Goal: Information Seeking & Learning: Find specific fact

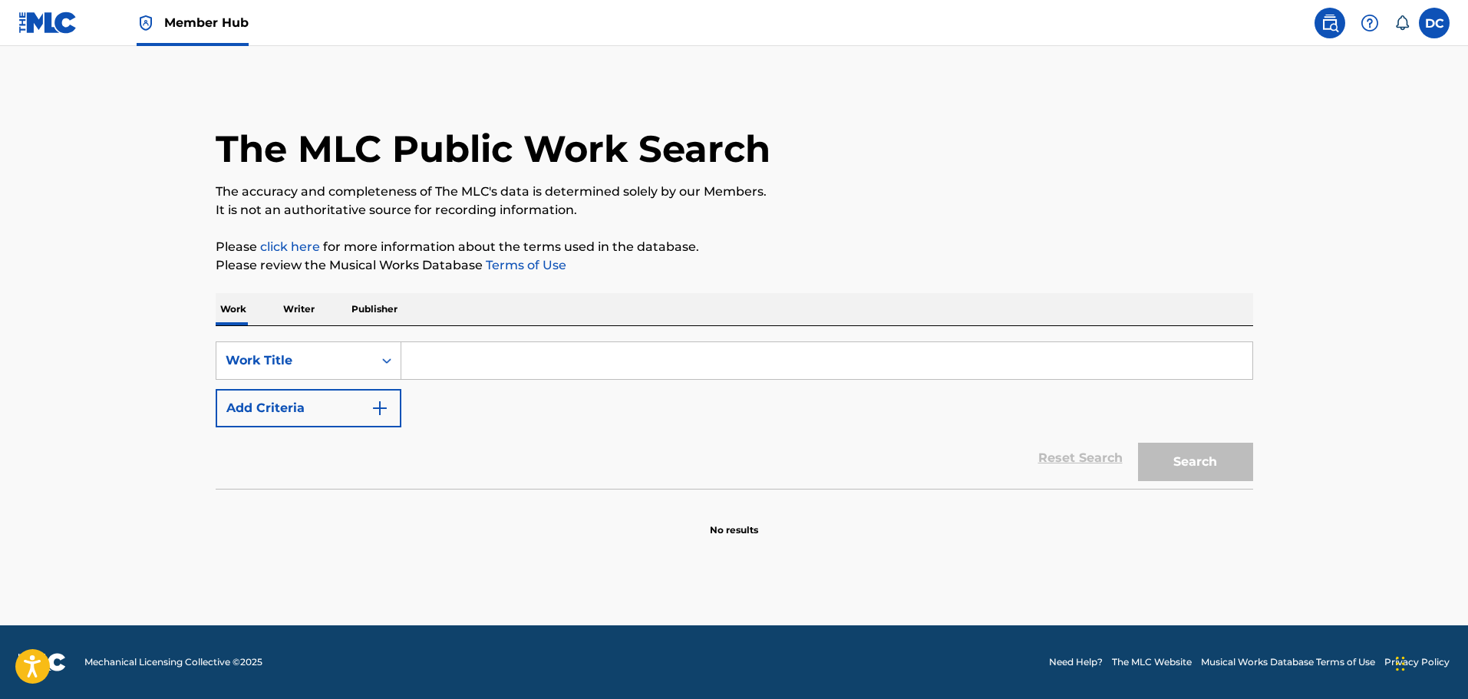
click at [290, 304] on p "Writer" at bounding box center [299, 309] width 41 height 32
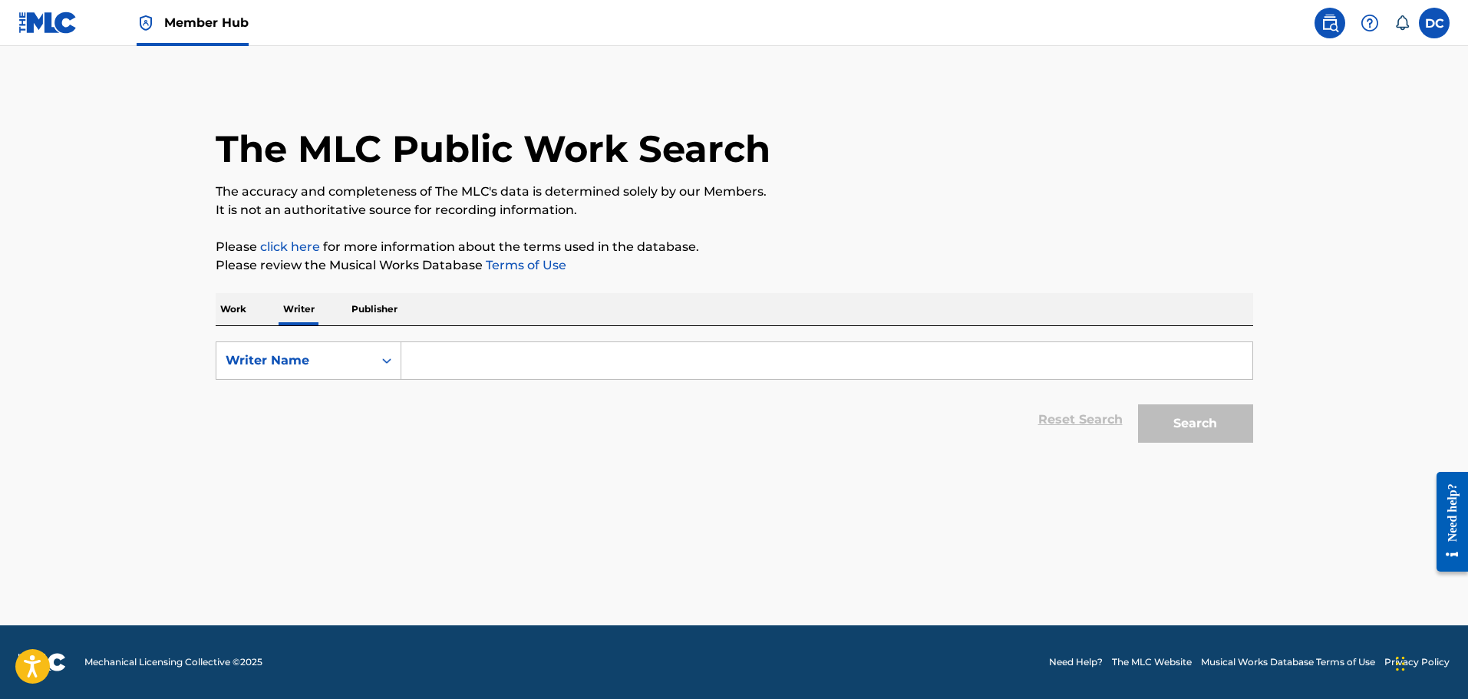
click at [481, 354] on input "Search Form" at bounding box center [826, 360] width 851 height 37
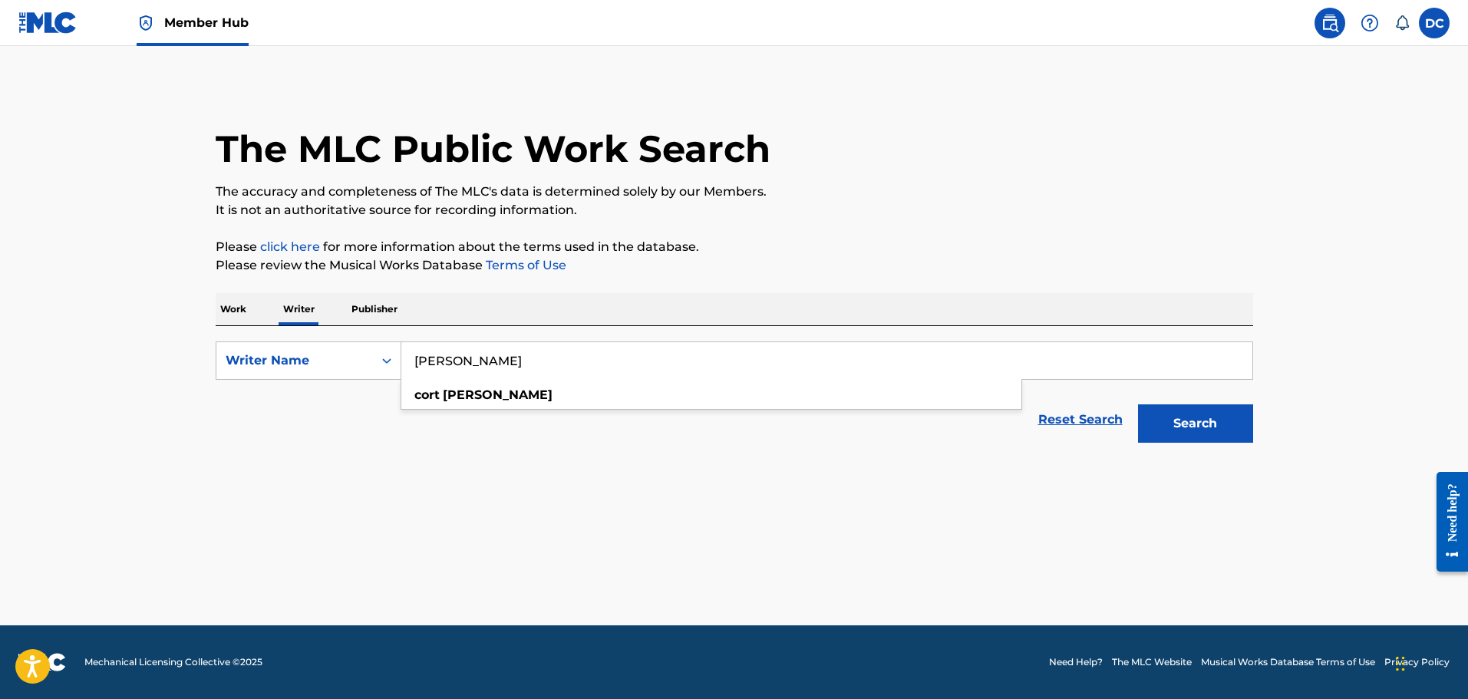
type input "[PERSON_NAME]"
click at [1138, 404] on button "Search" at bounding box center [1195, 423] width 115 height 38
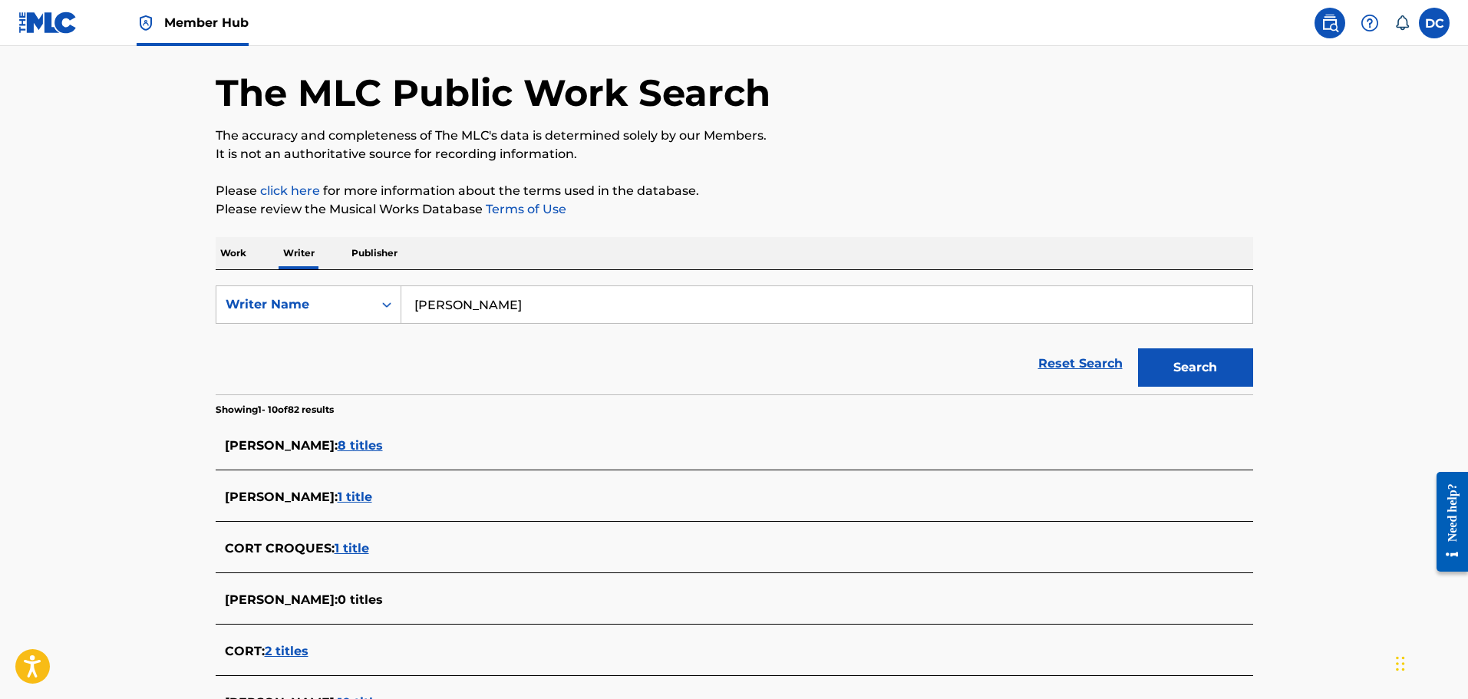
scroll to position [230, 0]
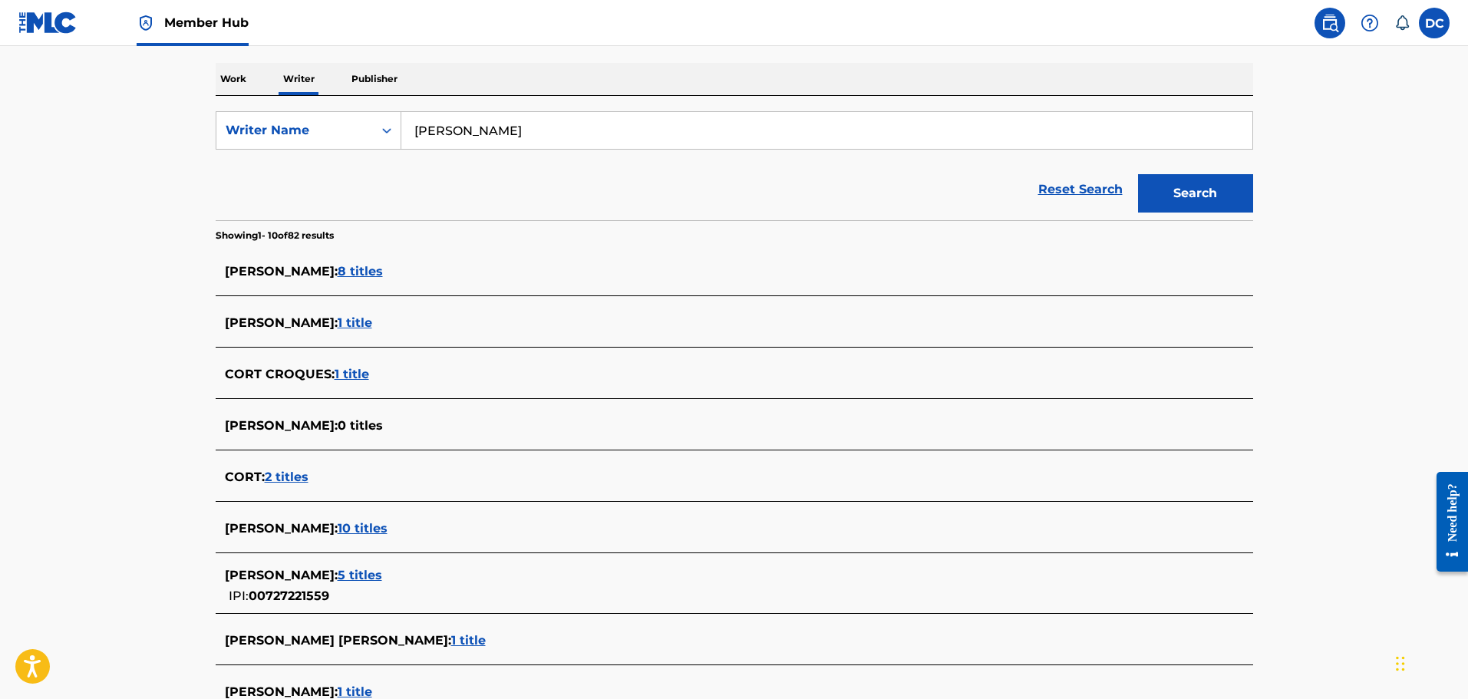
click at [285, 483] on span "2 titles" at bounding box center [287, 477] width 44 height 15
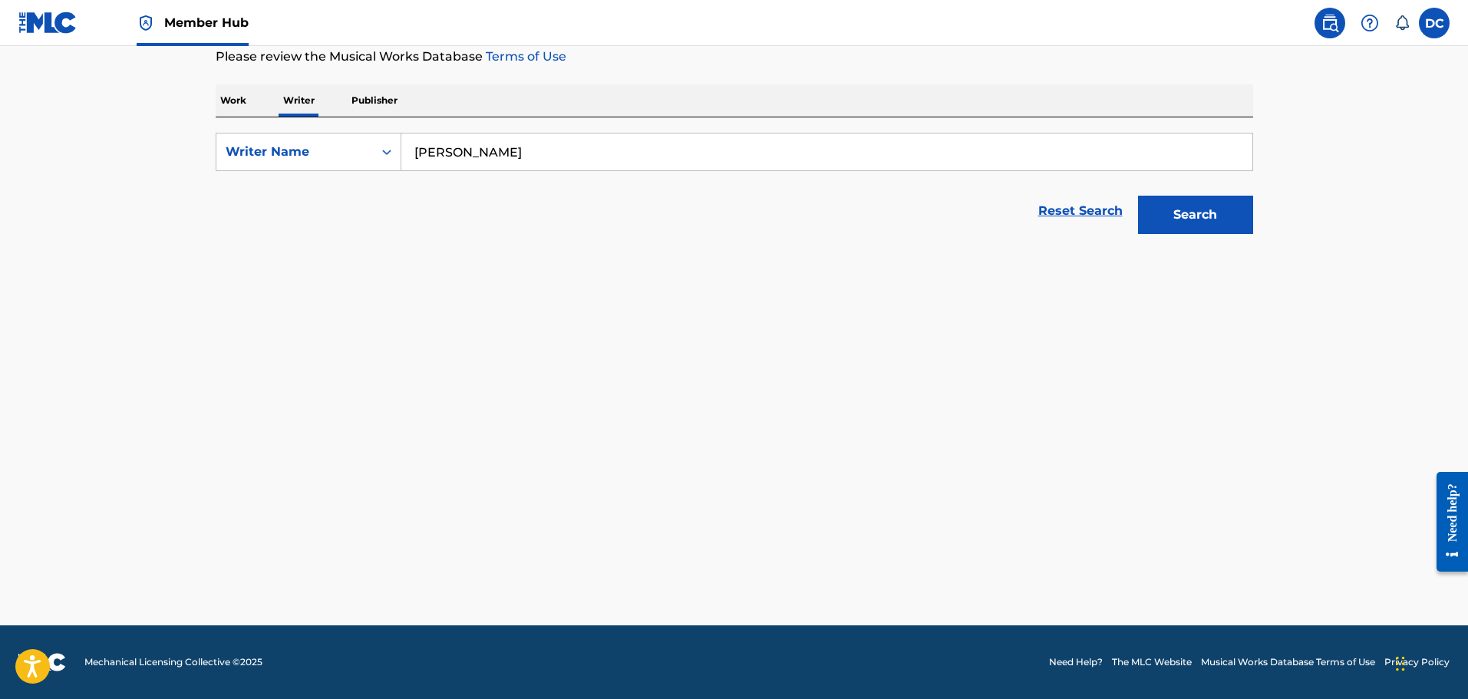
scroll to position [209, 0]
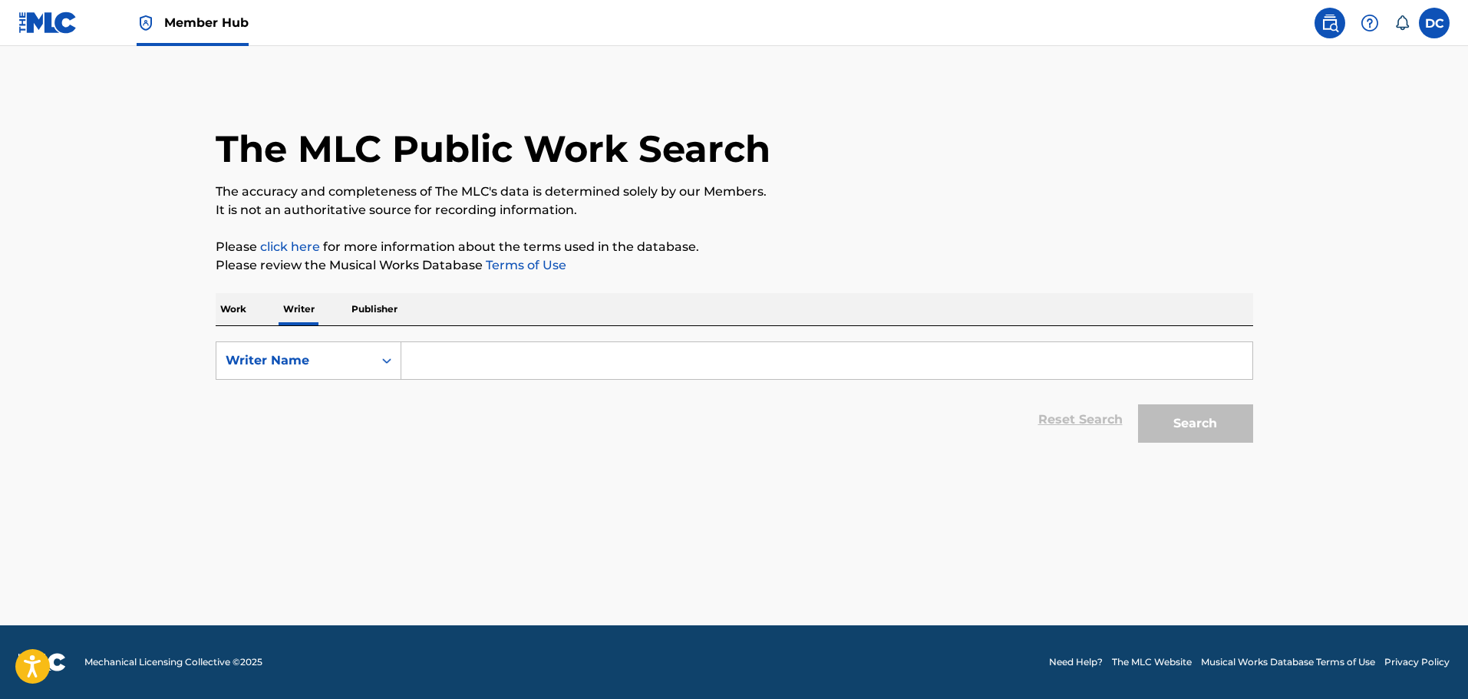
click at [432, 348] on input "Search Form" at bounding box center [826, 360] width 851 height 37
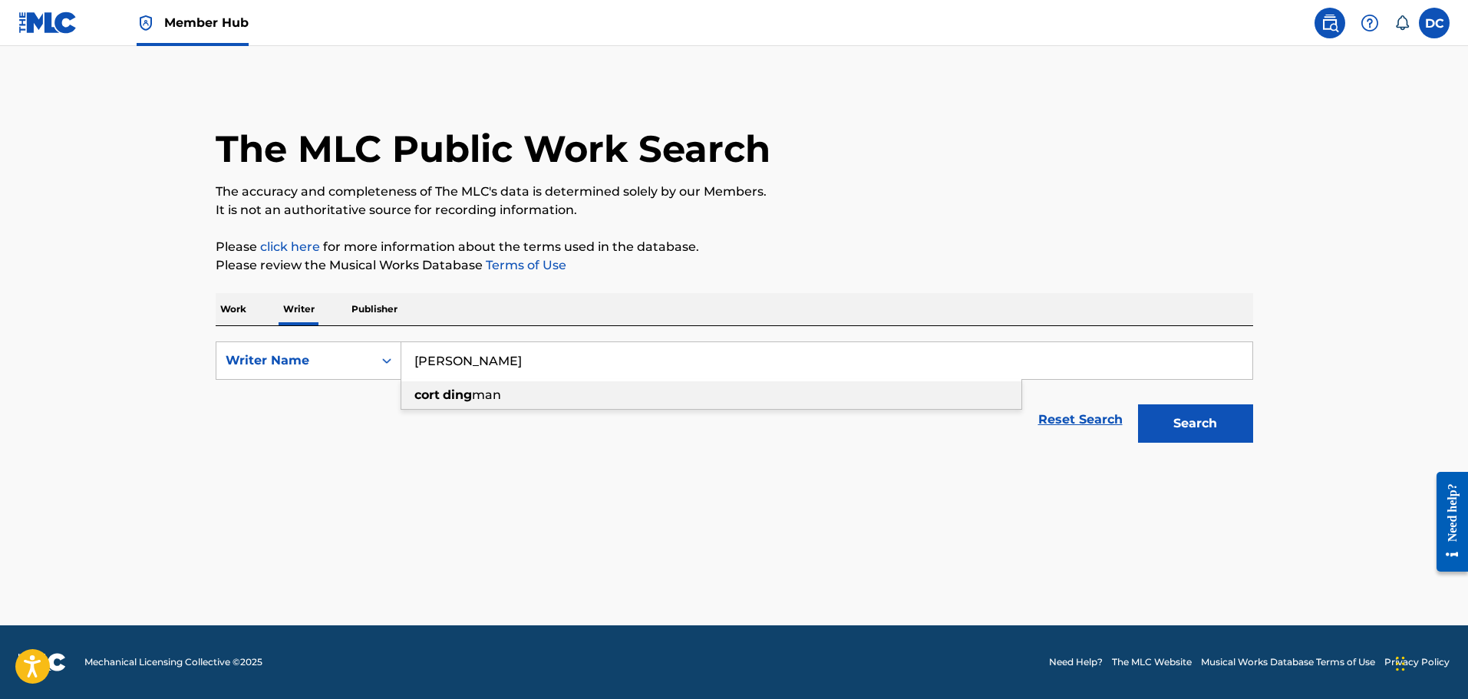
click at [473, 392] on span "man" at bounding box center [486, 394] width 29 height 15
type input "[PERSON_NAME]"
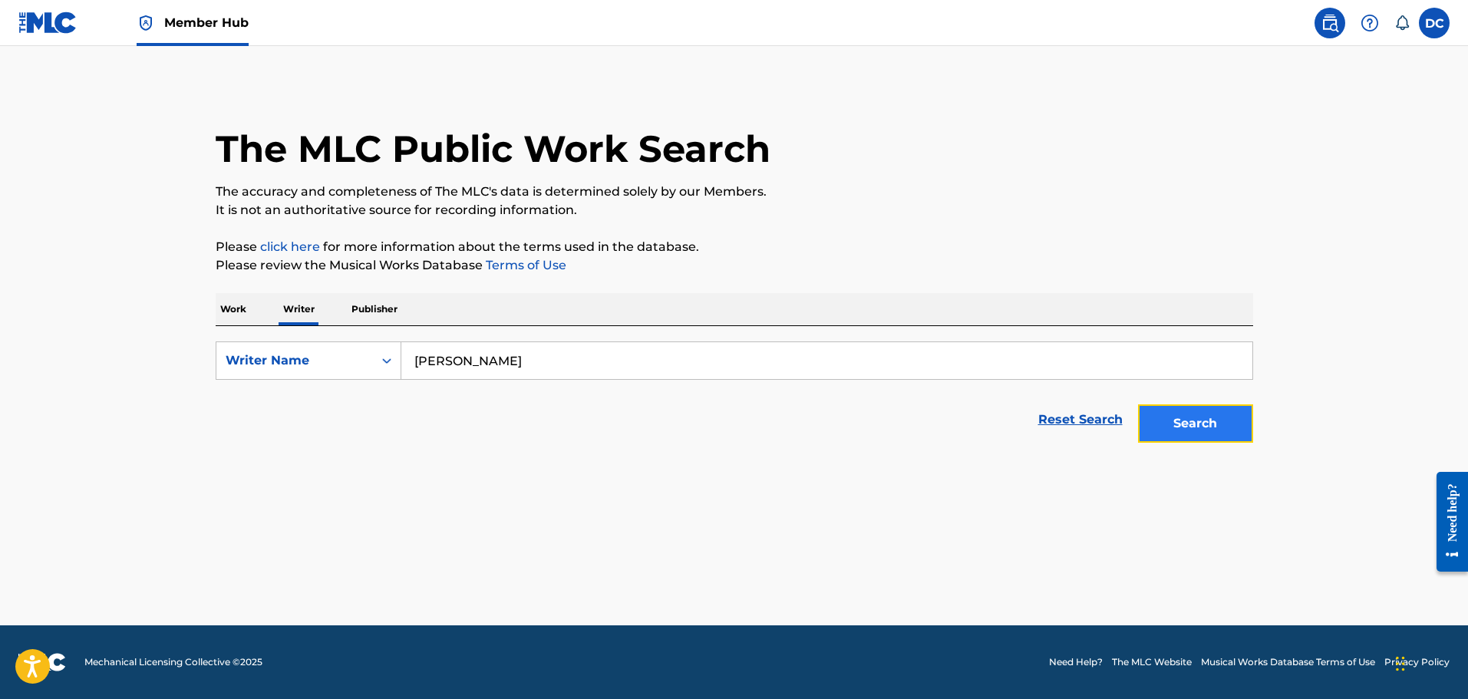
click at [1217, 437] on button "Search" at bounding box center [1195, 423] width 115 height 38
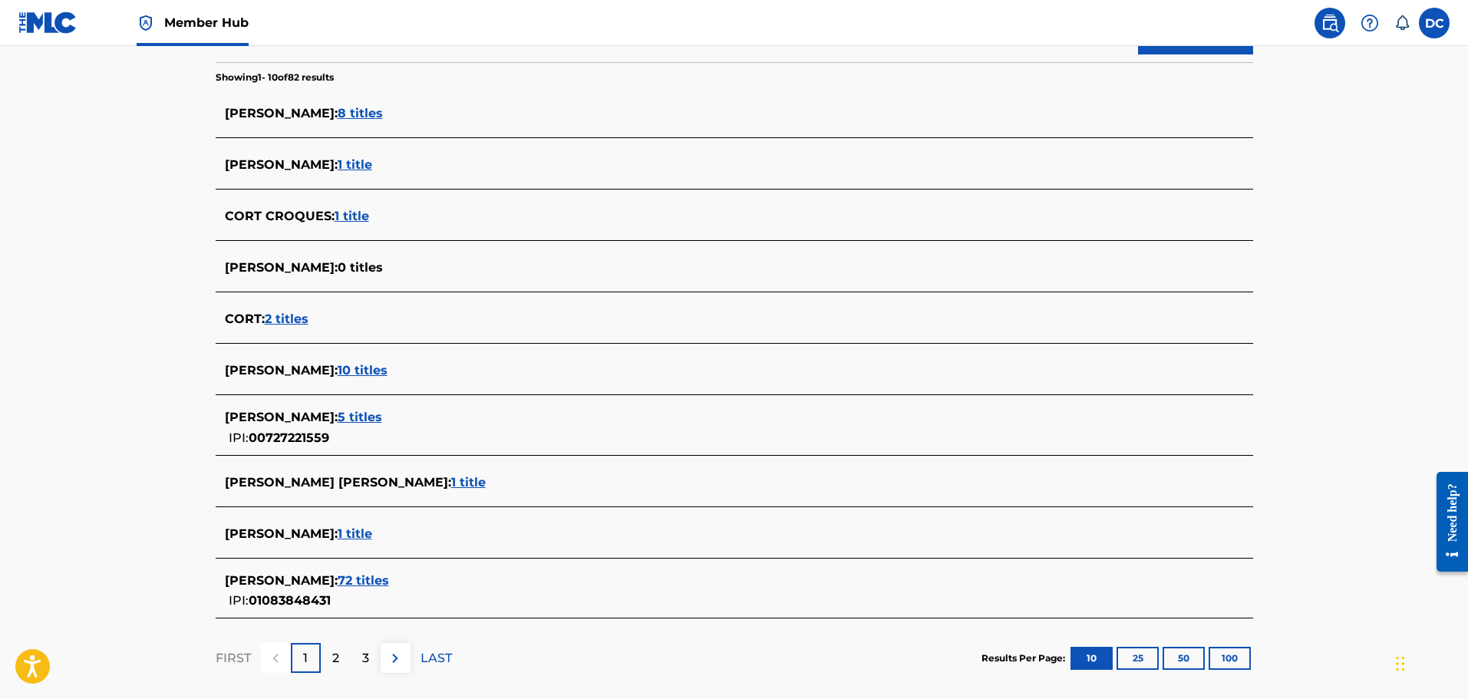
scroll to position [460, 0]
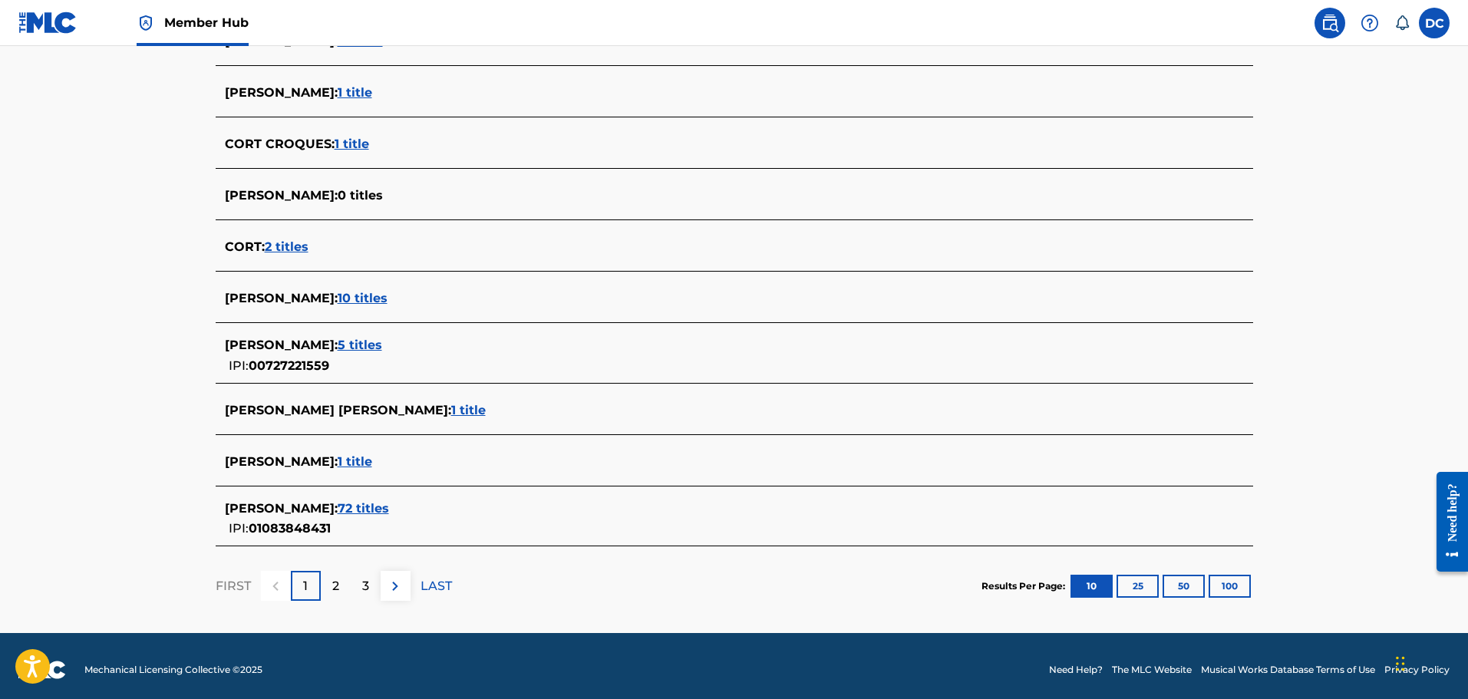
click at [372, 509] on span "72 titles" at bounding box center [363, 508] width 51 height 15
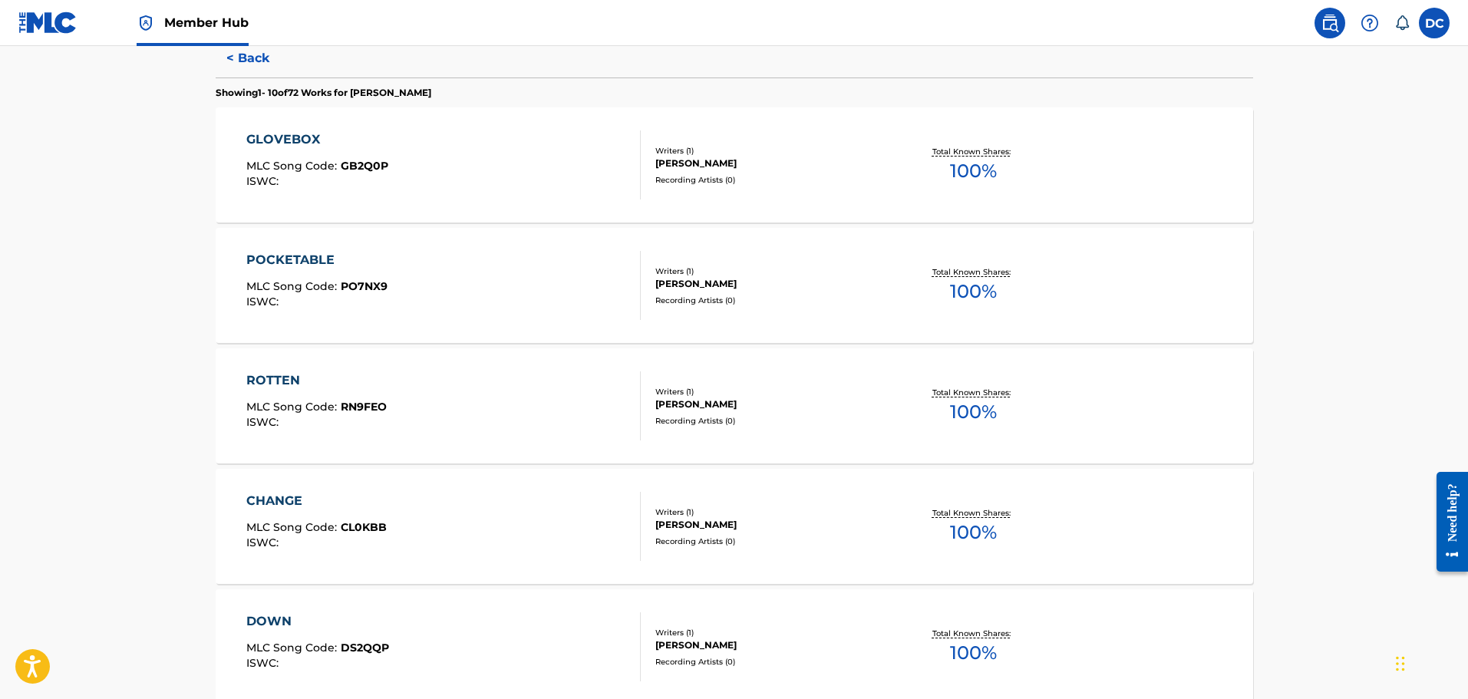
scroll to position [384, 0]
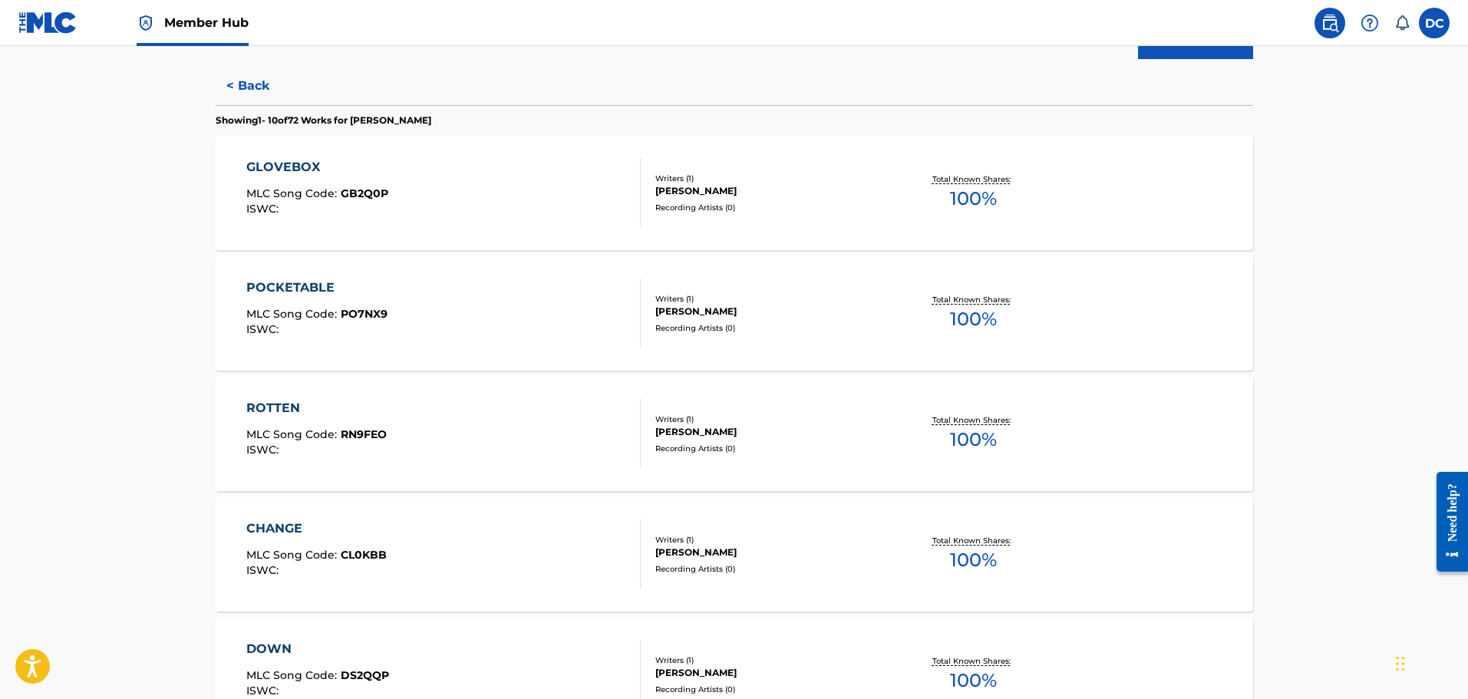
click at [570, 209] on div "GLOVEBOX MLC Song Code : GB2Q0P ISWC :" at bounding box center [443, 192] width 394 height 69
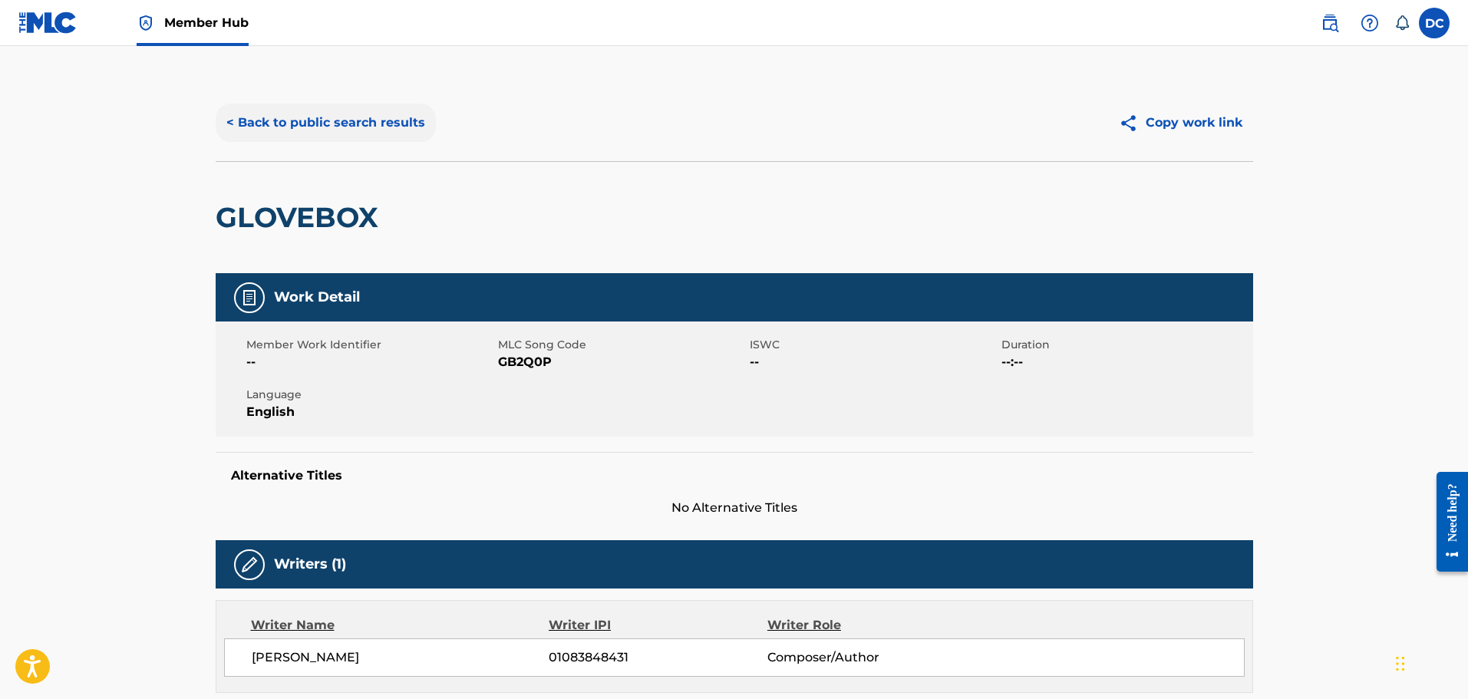
click at [279, 121] on button "< Back to public search results" at bounding box center [326, 123] width 220 height 38
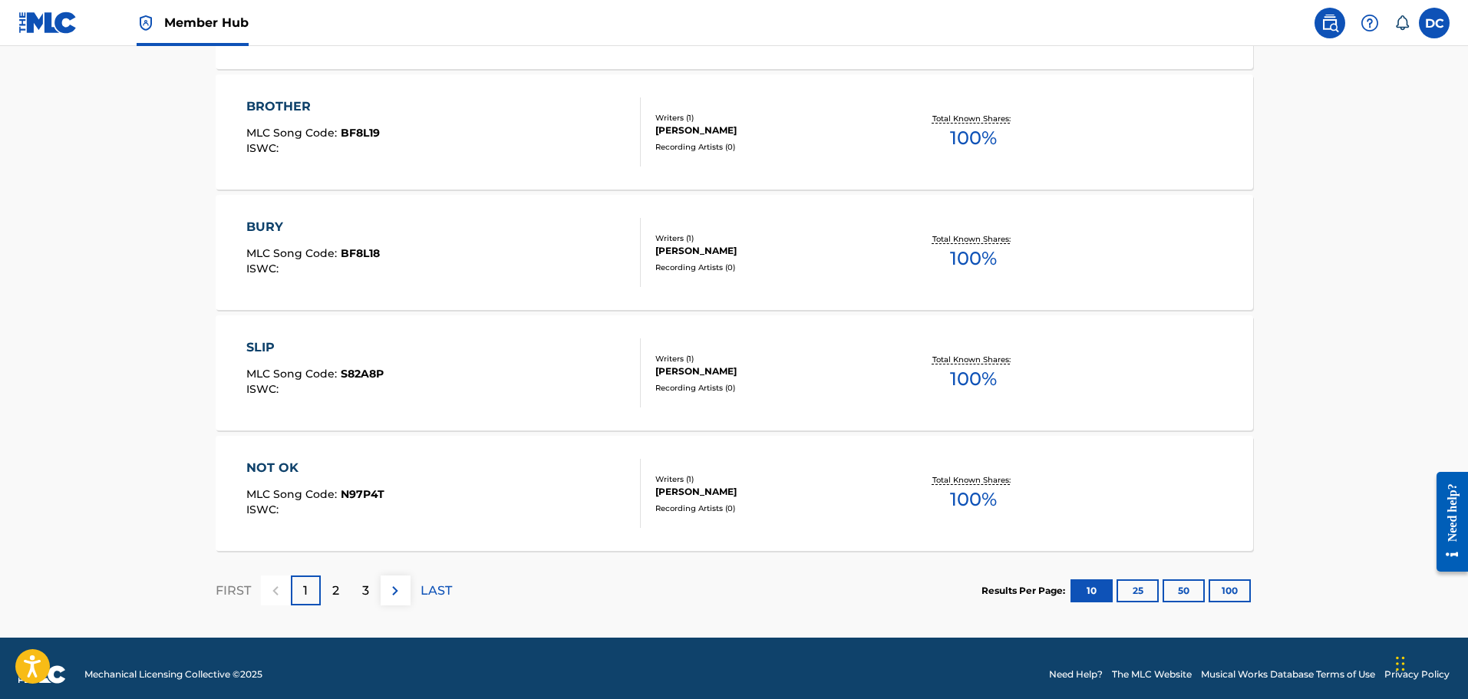
scroll to position [1179, 0]
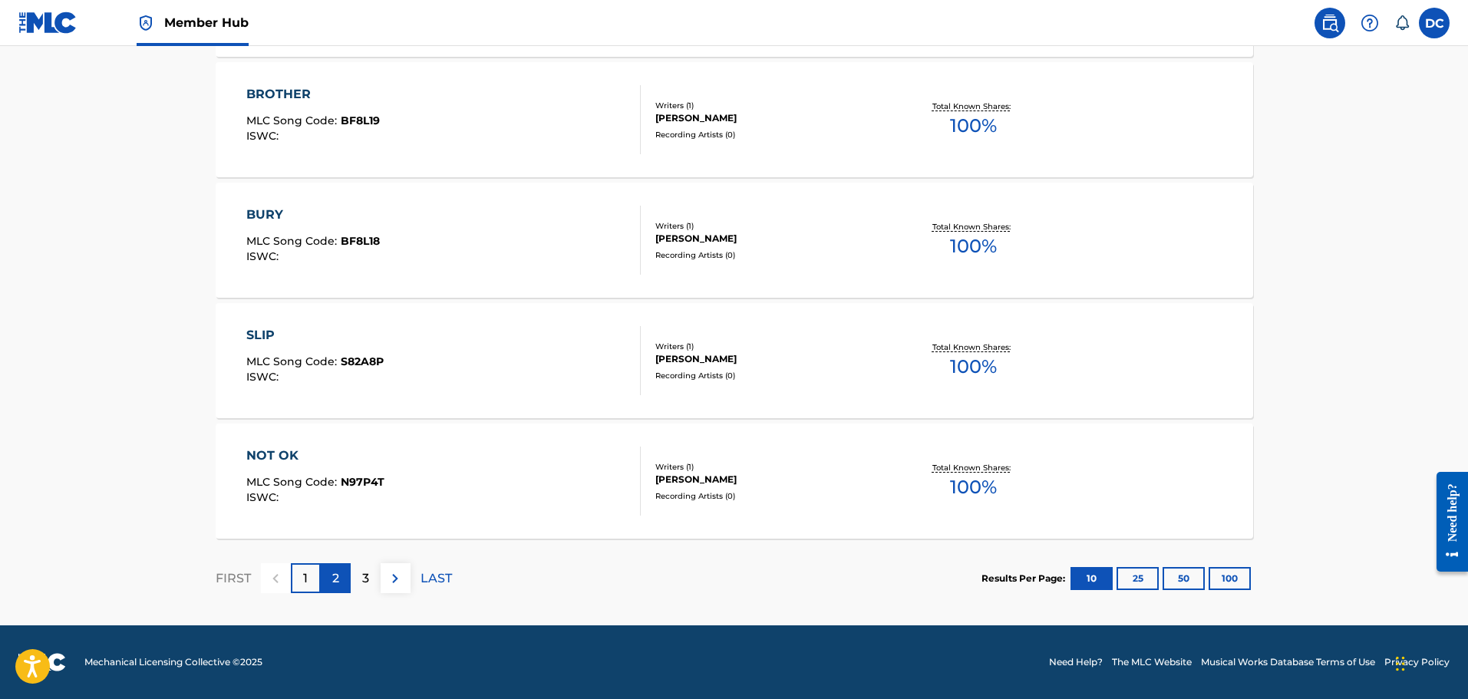
click at [341, 584] on div "2" at bounding box center [336, 578] width 30 height 30
click at [370, 581] on div "3" at bounding box center [366, 578] width 30 height 30
click at [369, 581] on p "4" at bounding box center [365, 578] width 8 height 18
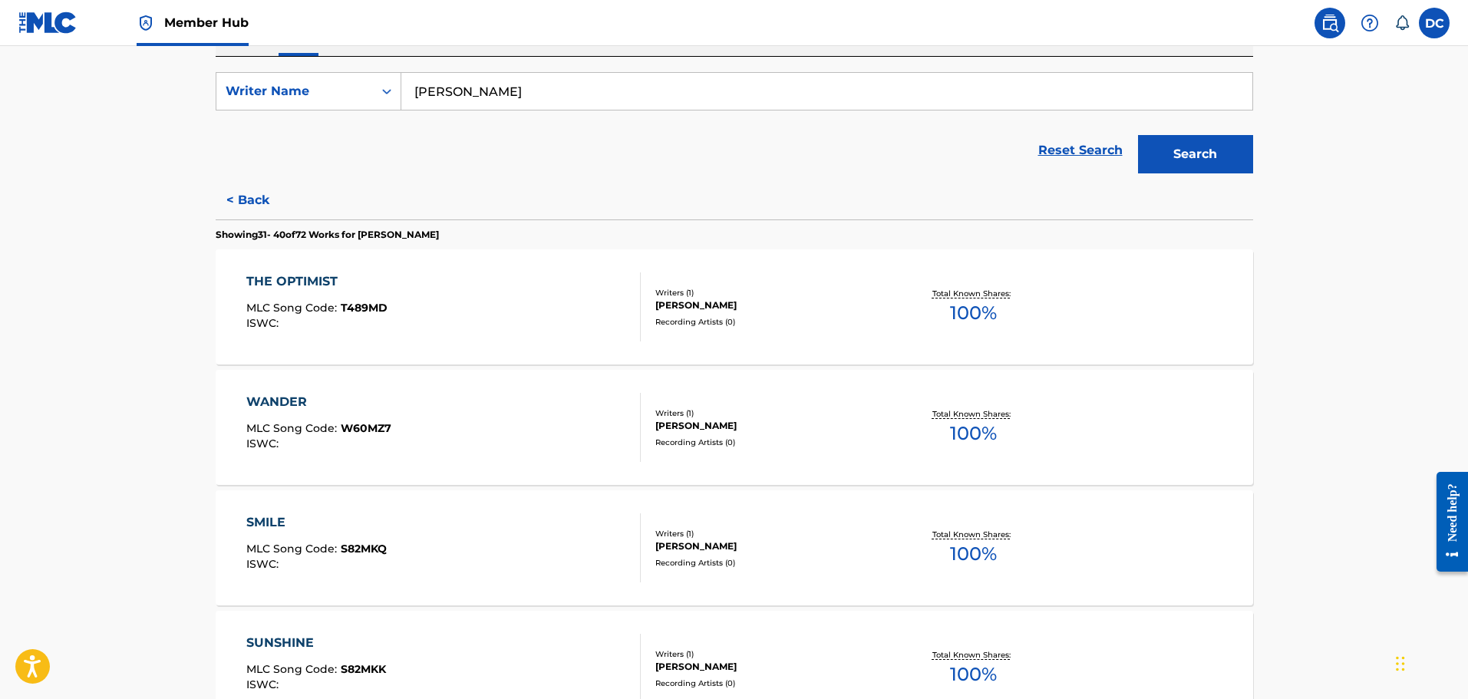
scroll to position [307, 0]
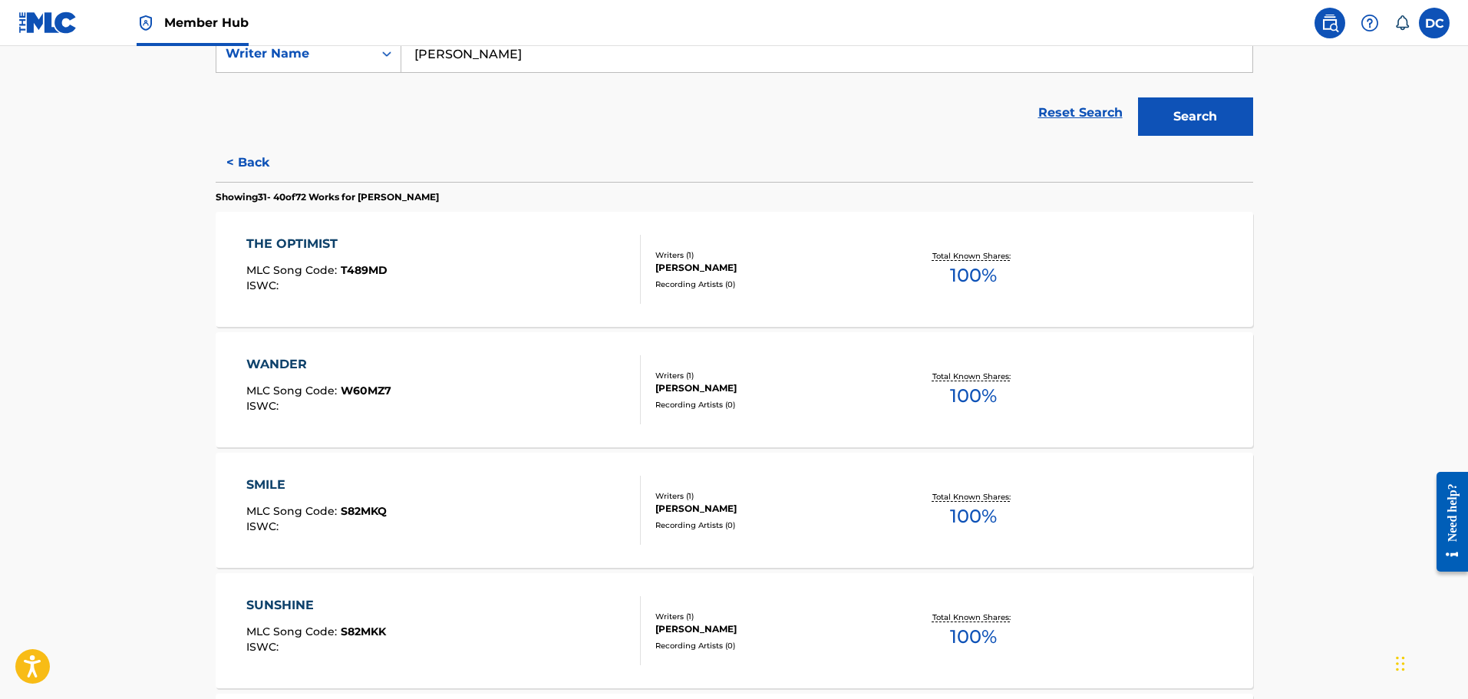
click at [545, 476] on div "SMILE MLC Song Code : S82MKQ ISWC :" at bounding box center [443, 510] width 394 height 69
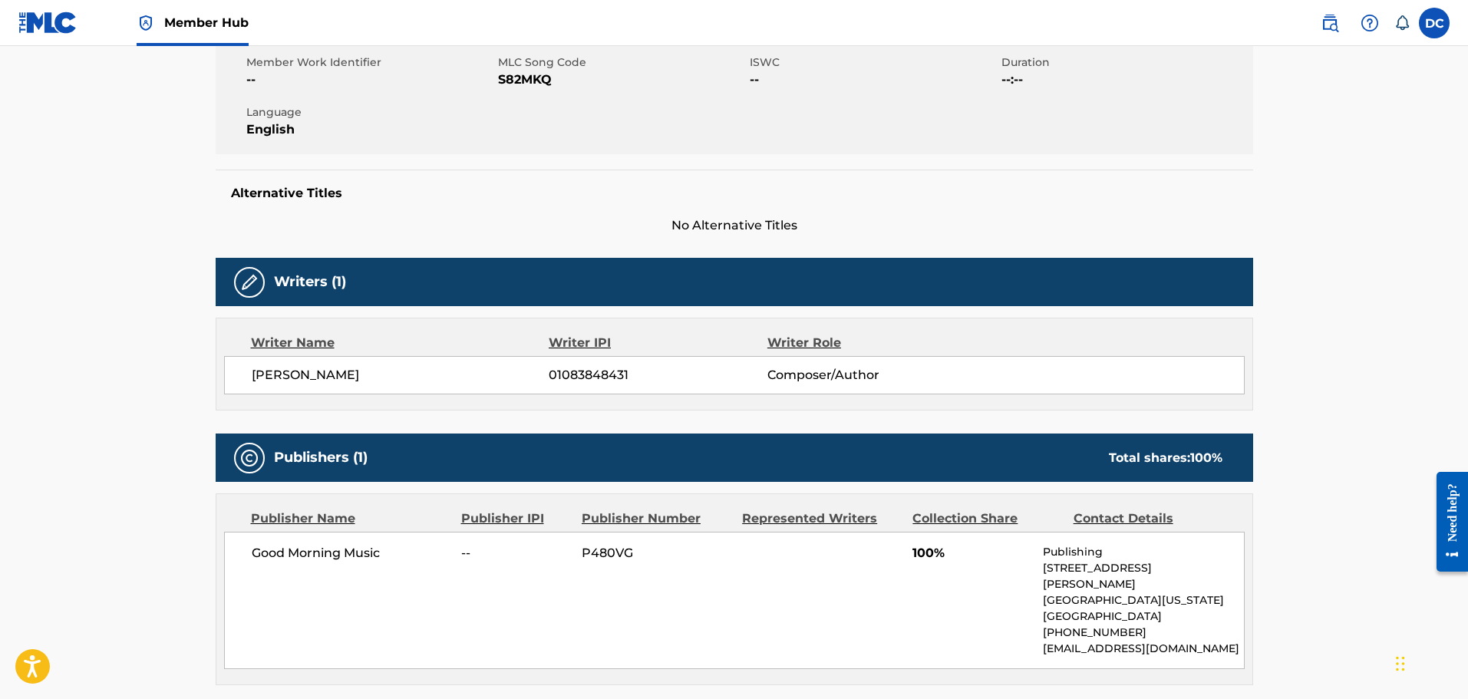
scroll to position [239, 0]
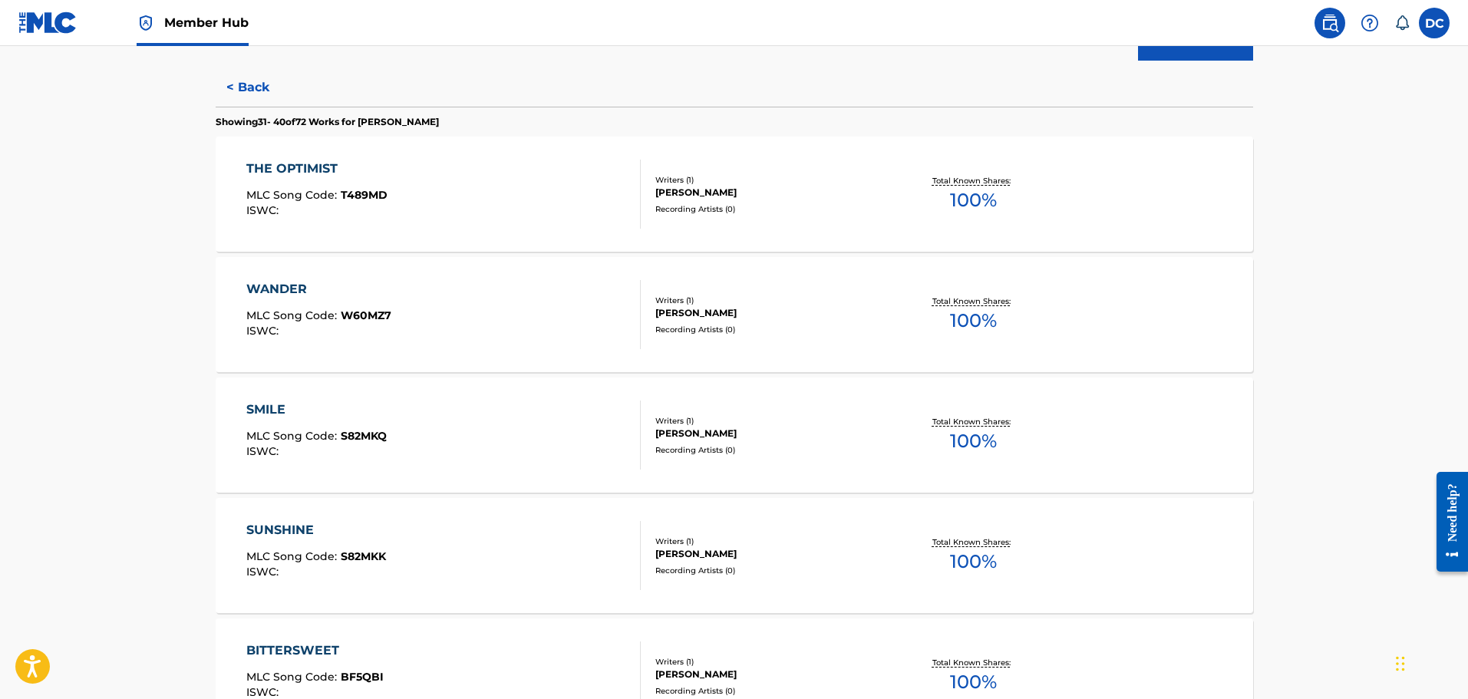
scroll to position [384, 0]
click at [340, 543] on div "SUNSHINE MLC Song Code : S82MKK ISWC :" at bounding box center [316, 553] width 140 height 69
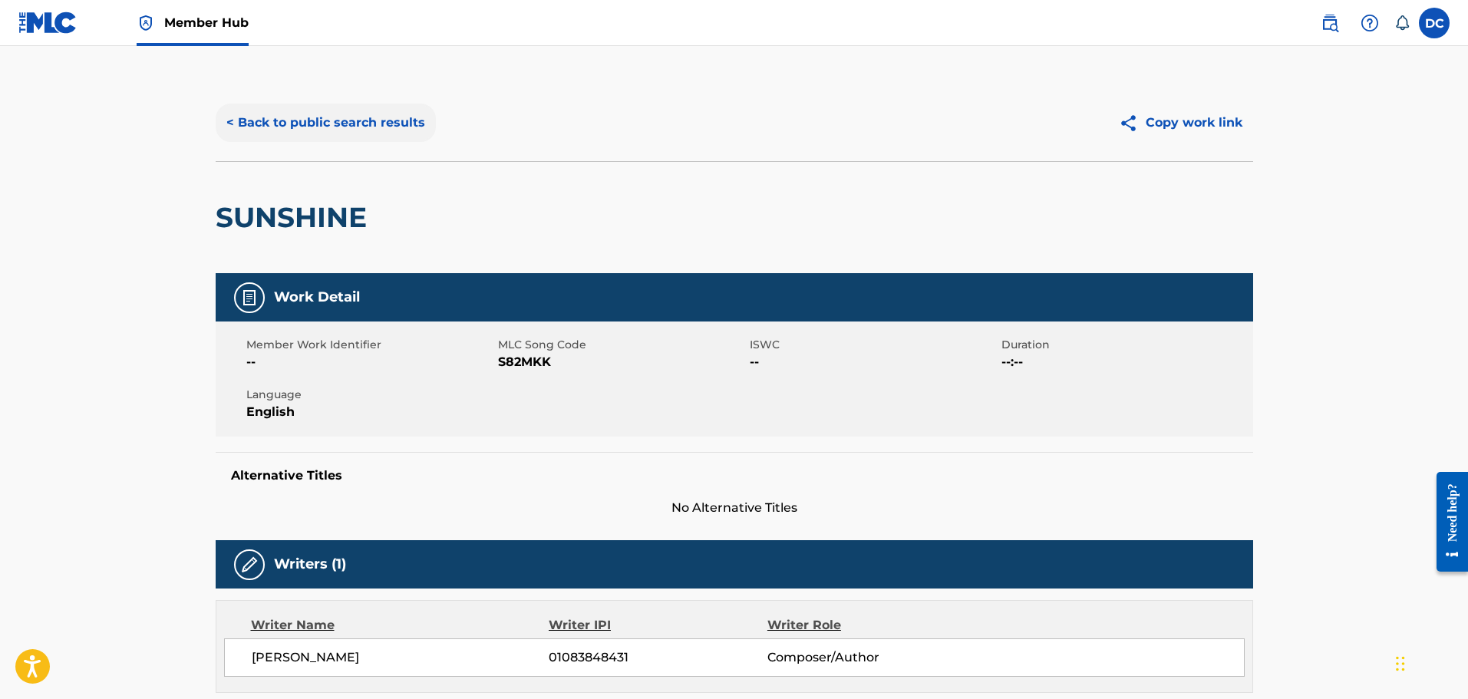
click at [372, 130] on button "< Back to public search results" at bounding box center [326, 123] width 220 height 38
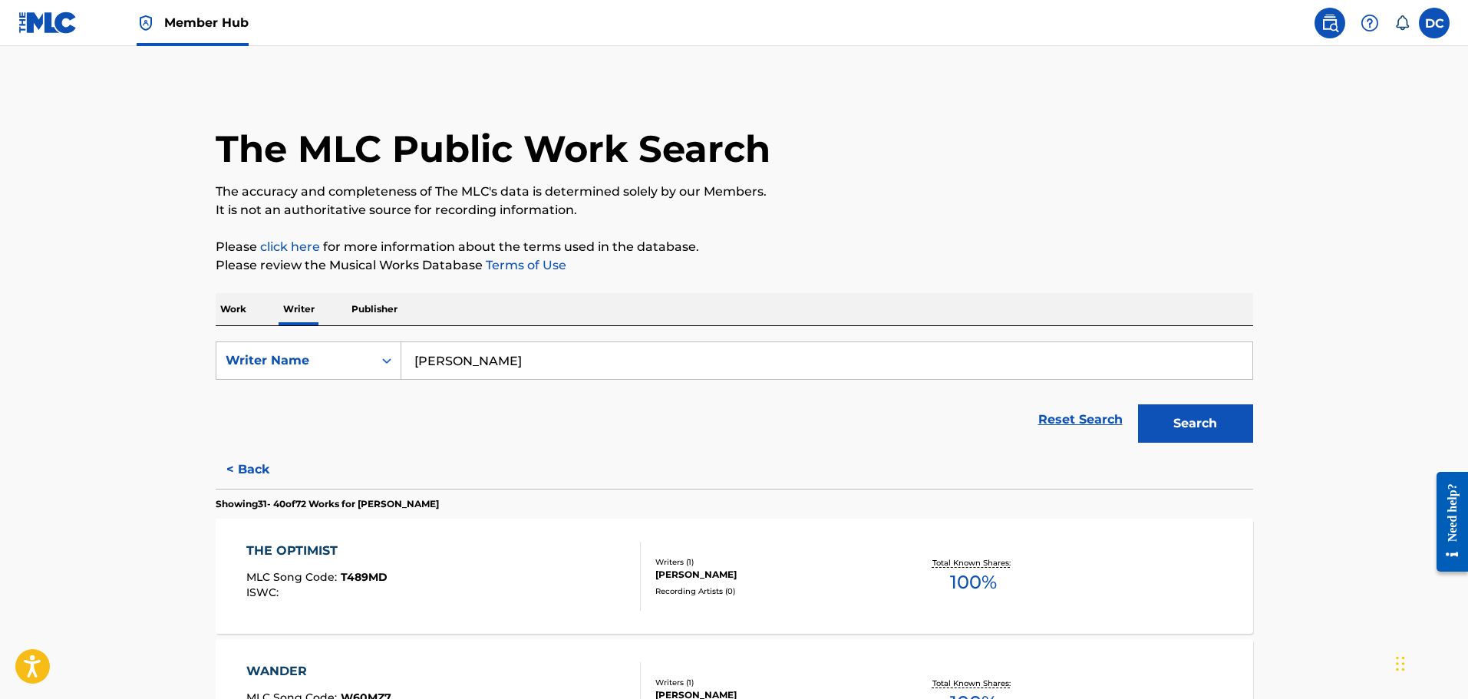
click at [453, 367] on input "[PERSON_NAME]" at bounding box center [826, 360] width 851 height 37
click at [259, 312] on div "Work Writer Publisher" at bounding box center [734, 309] width 1037 height 32
click at [250, 312] on p "Work" at bounding box center [233, 309] width 35 height 32
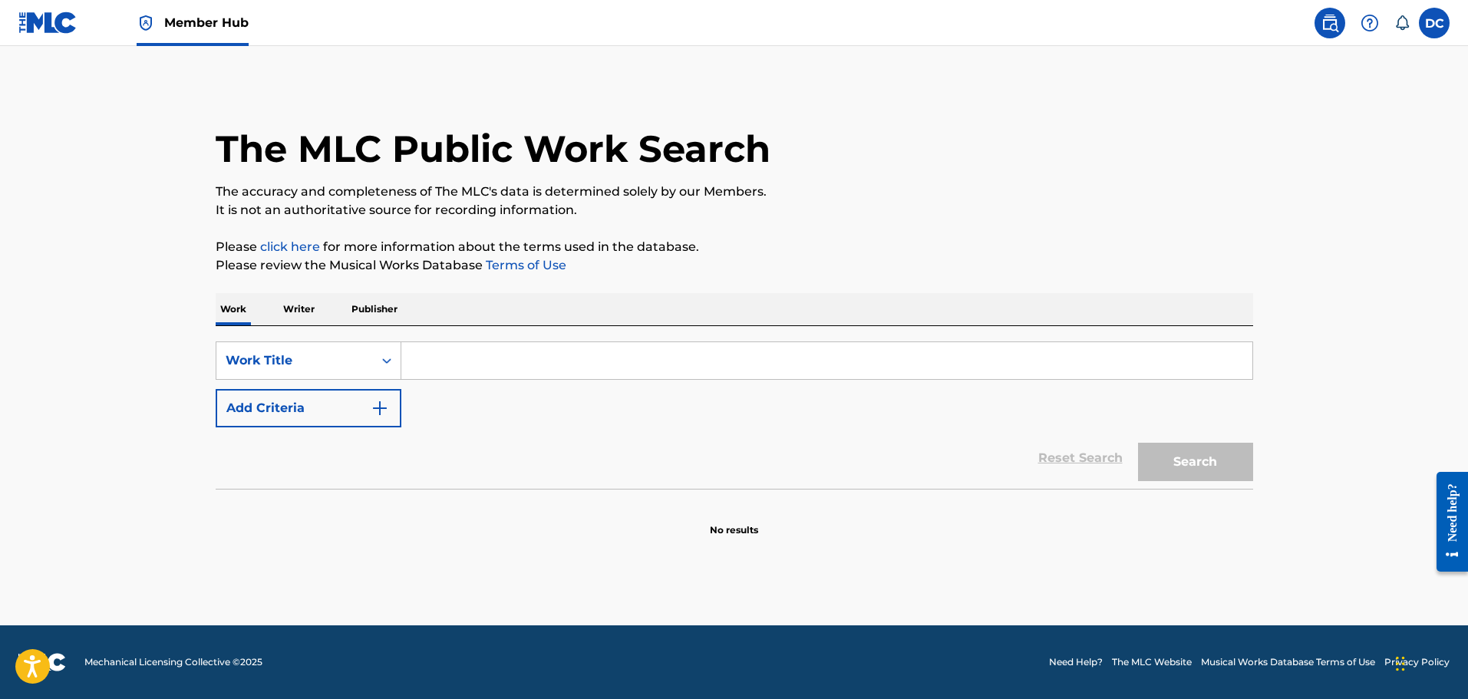
click at [414, 367] on input "Search Form" at bounding box center [826, 360] width 851 height 37
click at [513, 367] on input "Search Form" at bounding box center [826, 360] width 851 height 37
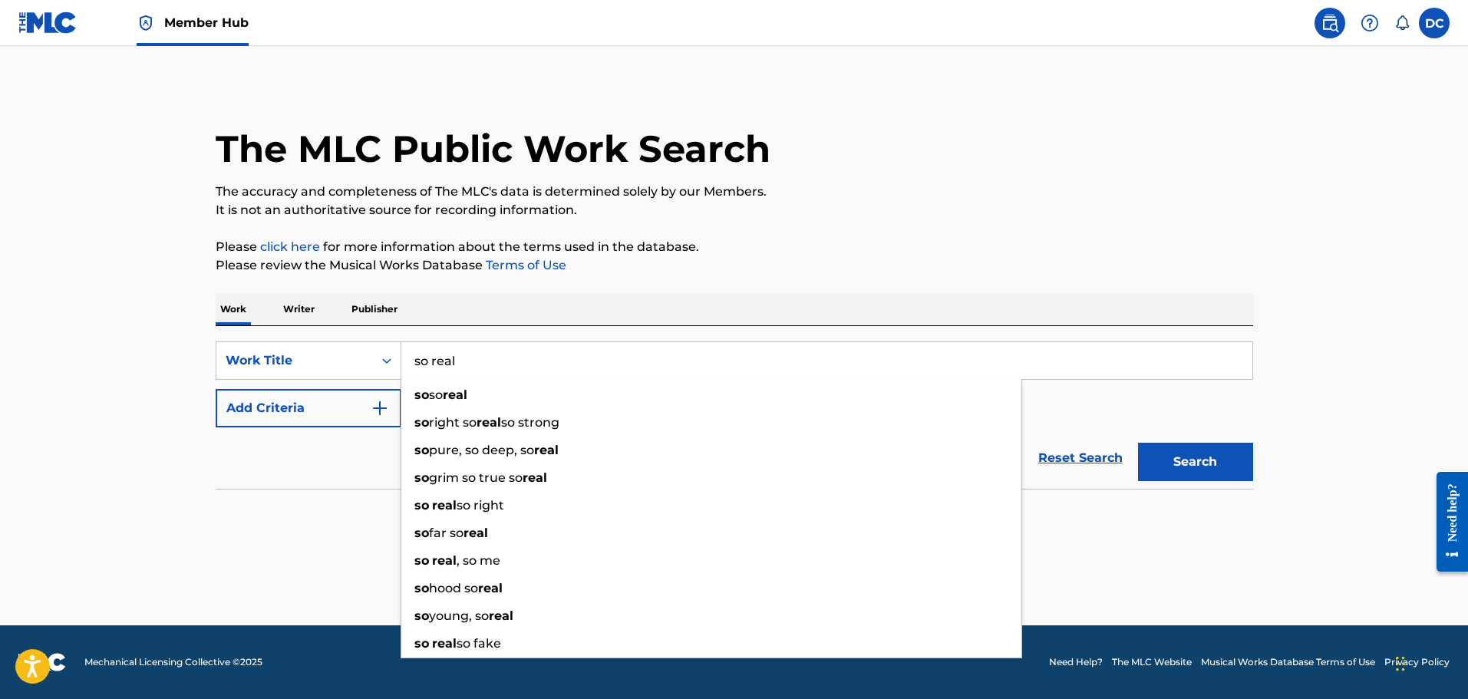
click at [1138, 443] on button "Search" at bounding box center [1195, 462] width 115 height 38
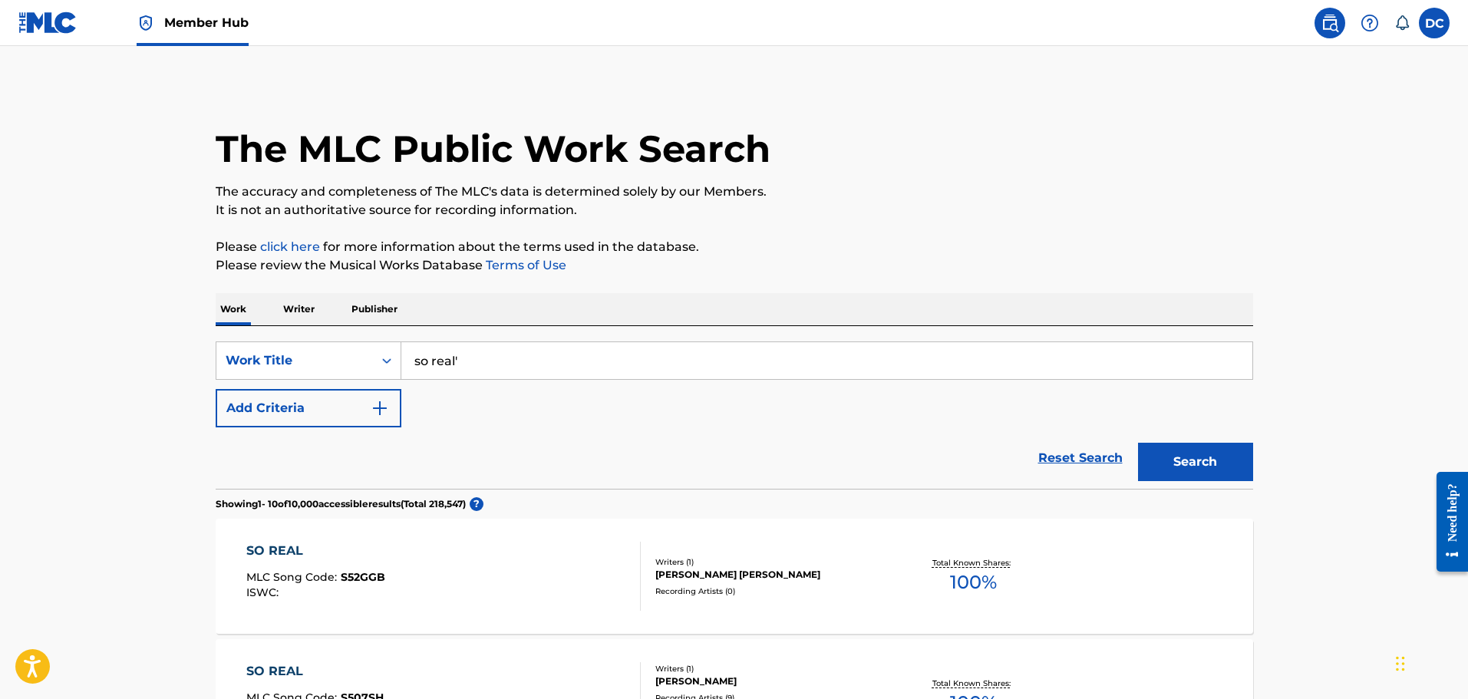
type input "so real"
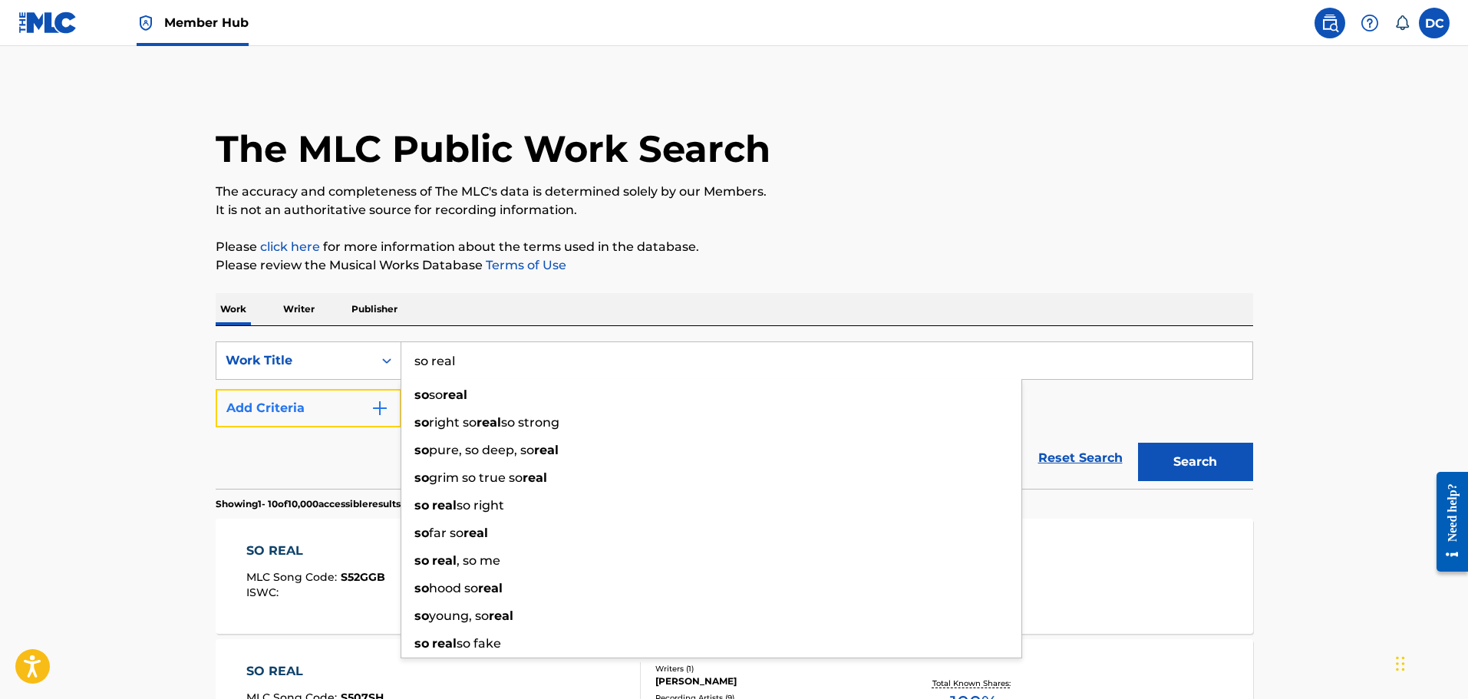
click at [303, 402] on button "Add Criteria" at bounding box center [309, 408] width 186 height 38
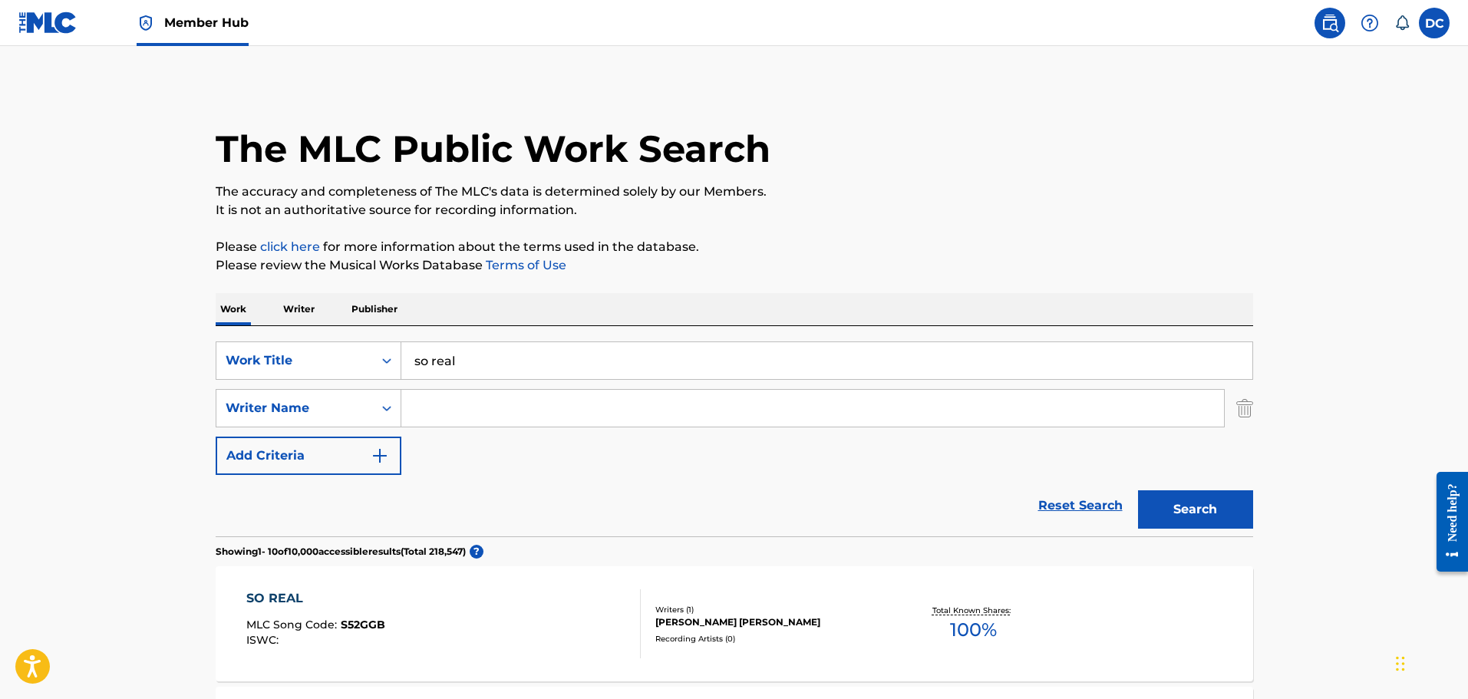
click at [450, 413] on input "Search Form" at bounding box center [812, 408] width 823 height 37
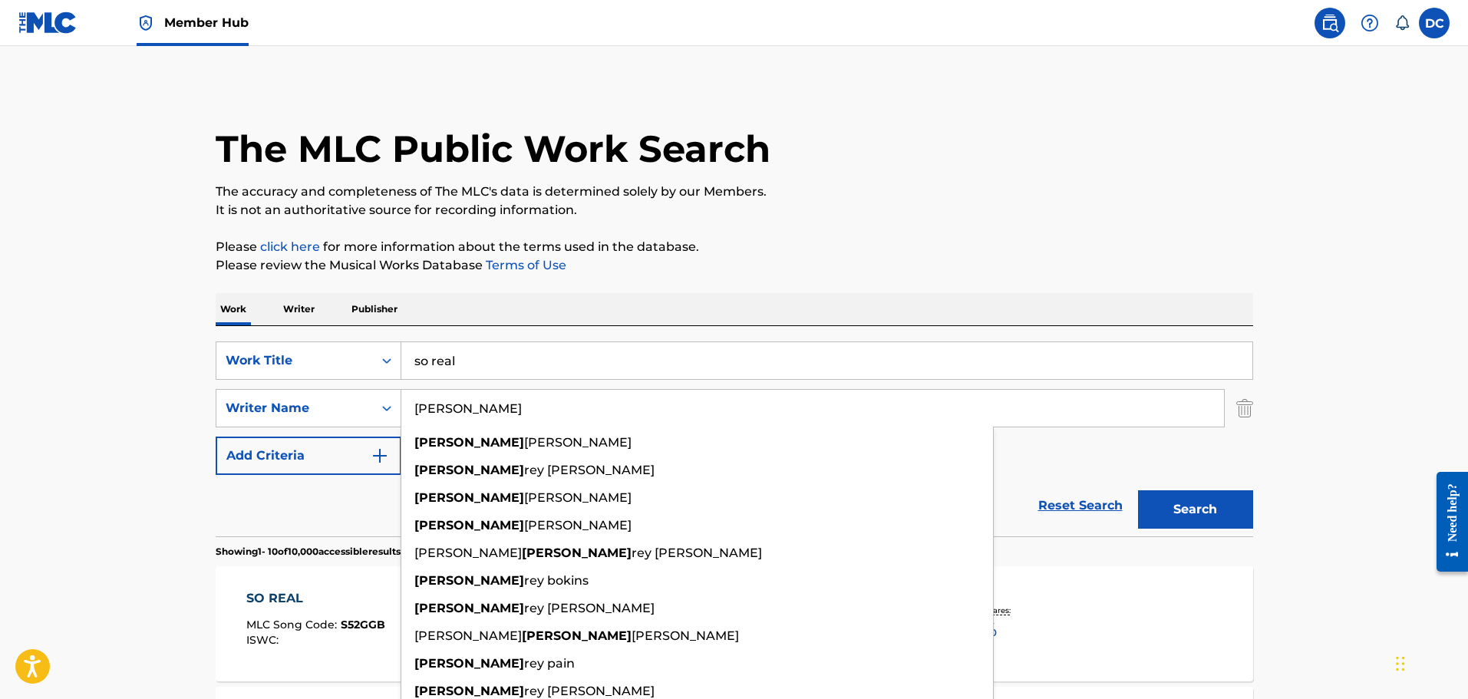
click at [1138, 490] on button "Search" at bounding box center [1195, 509] width 115 height 38
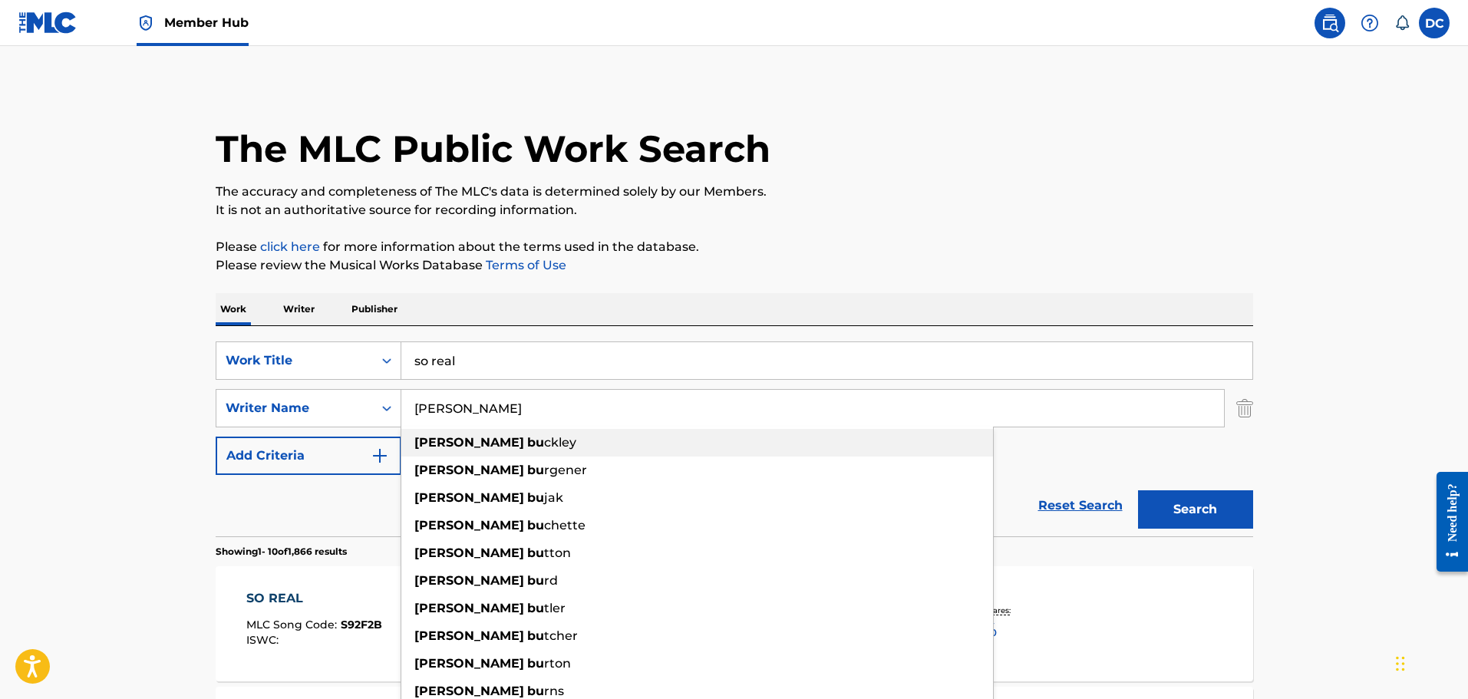
click at [544, 444] on span "ckley" at bounding box center [560, 442] width 32 height 15
type input "[PERSON_NAME]"
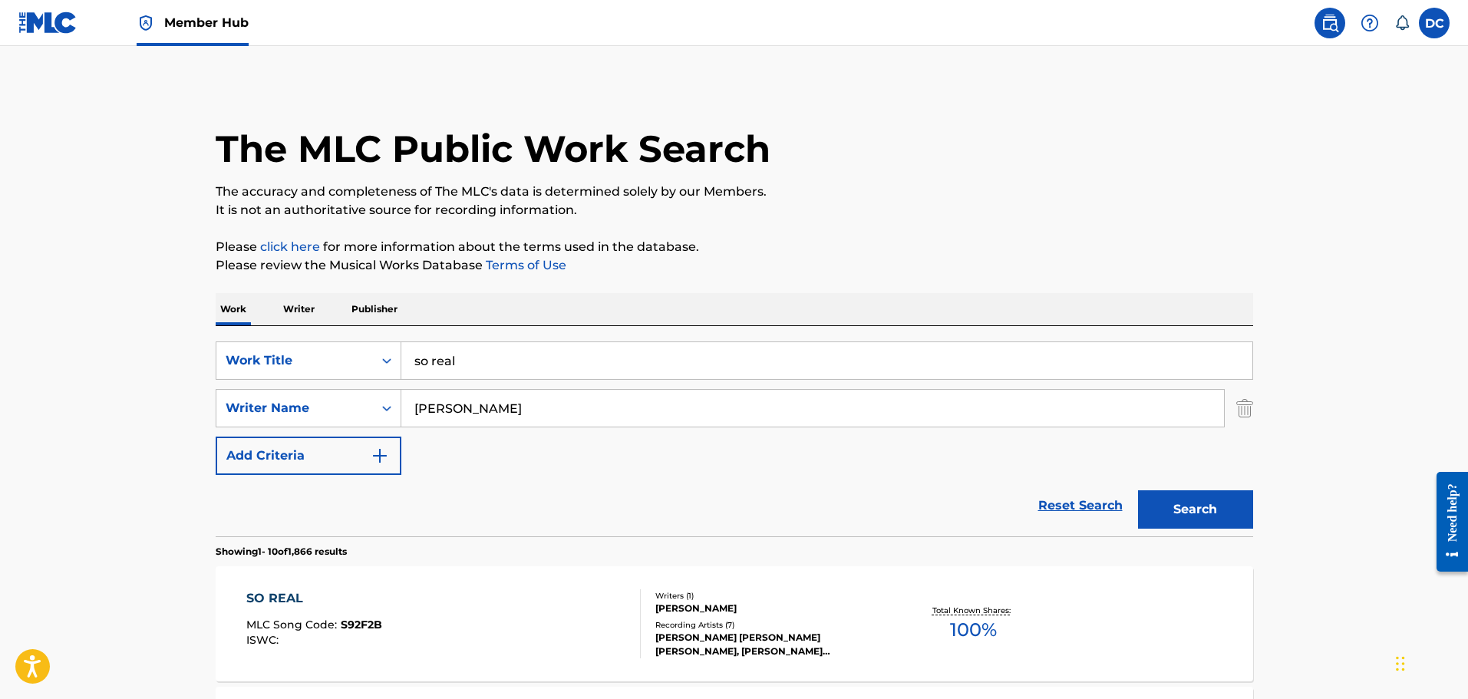
click at [1138, 490] on button "Search" at bounding box center [1195, 509] width 115 height 38
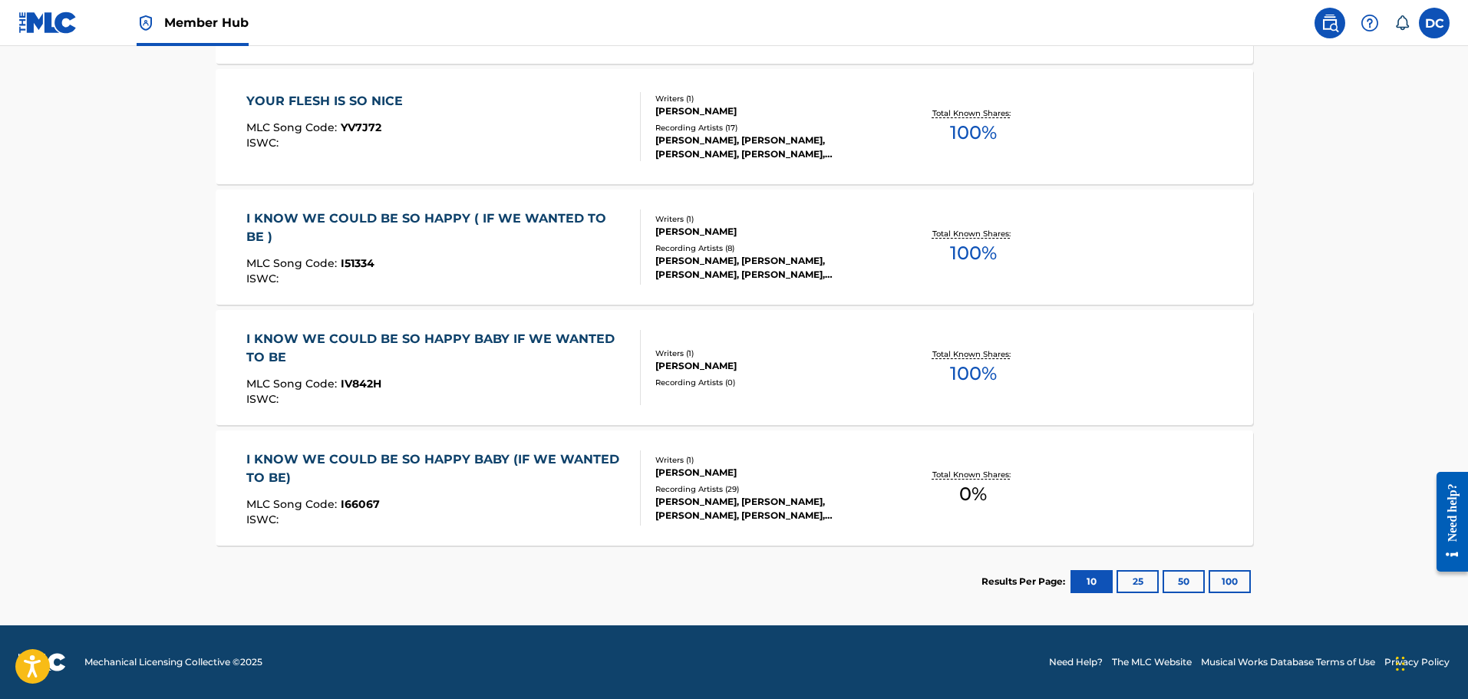
scroll to position [234, 0]
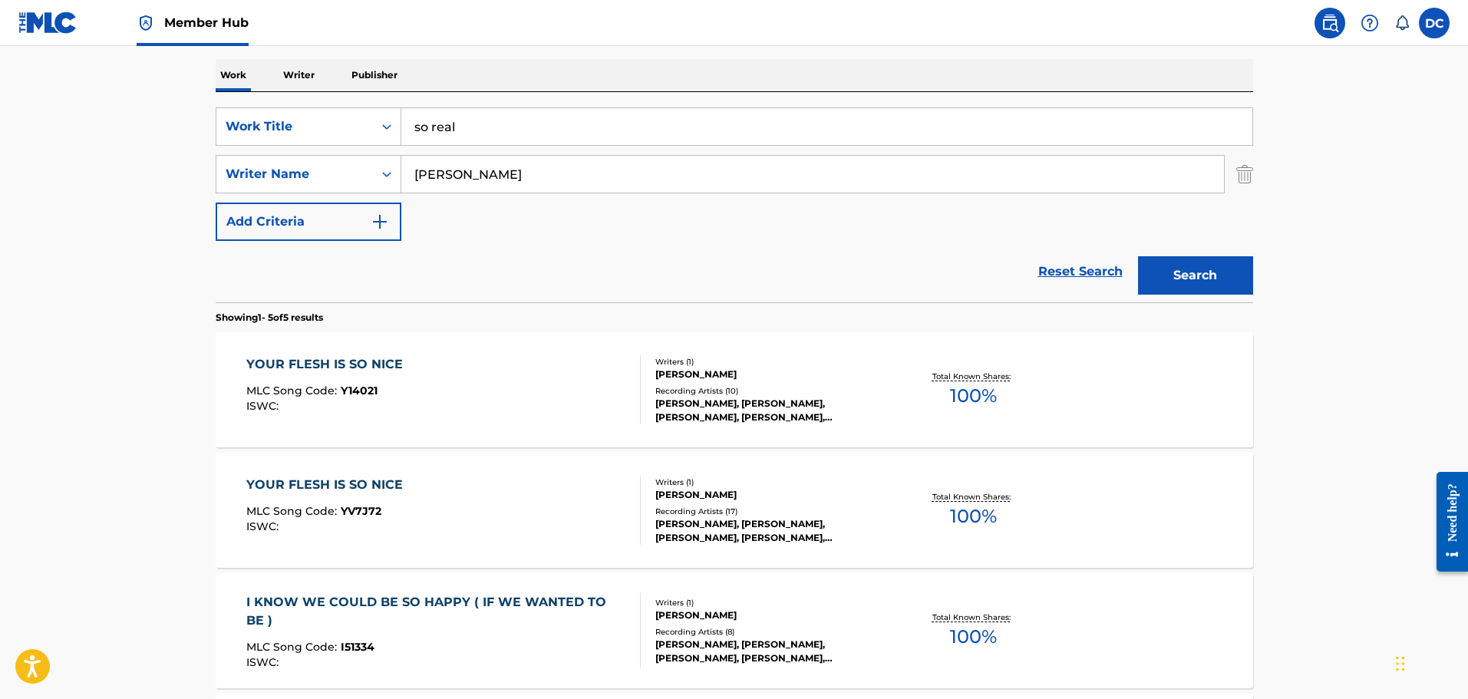
click at [529, 391] on div "YOUR FLESH IS SO NICE MLC Song Code : Y14021 ISWC :" at bounding box center [443, 389] width 394 height 69
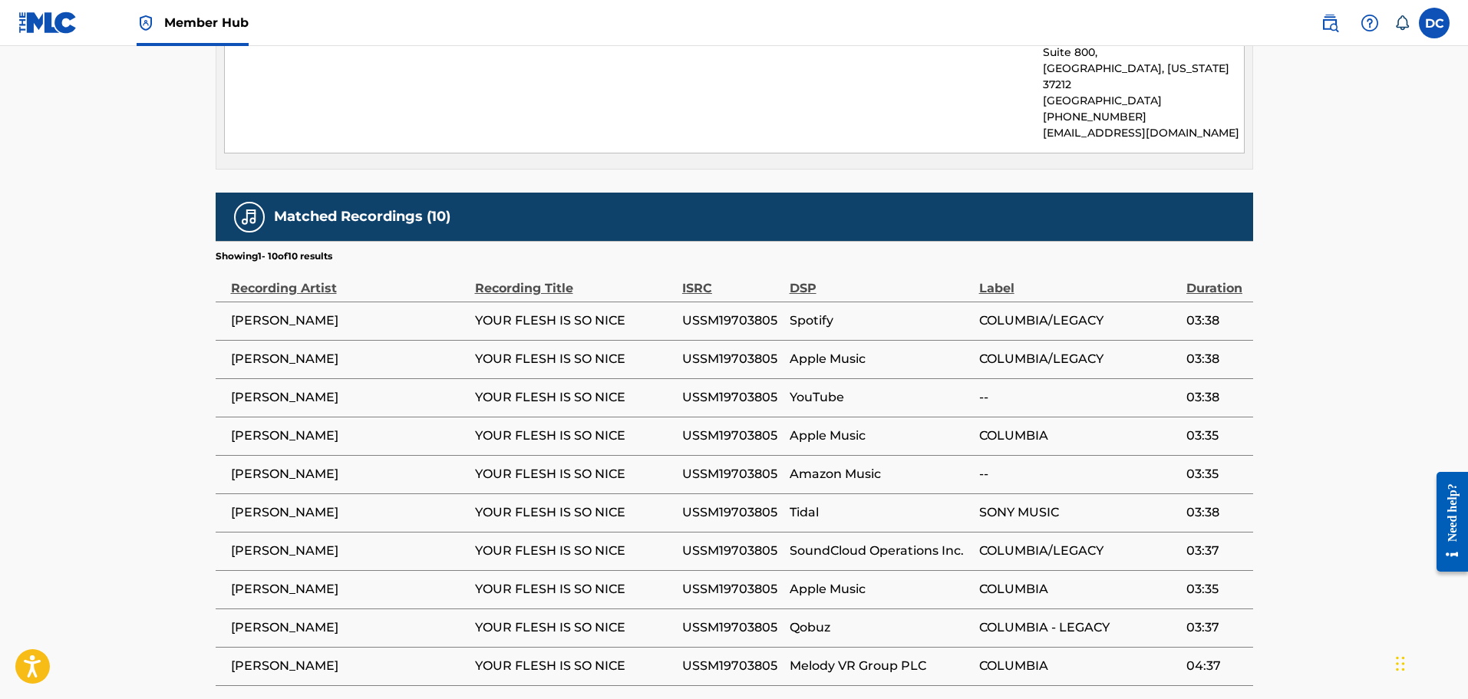
scroll to position [844, 0]
